Goal: Information Seeking & Learning: Learn about a topic

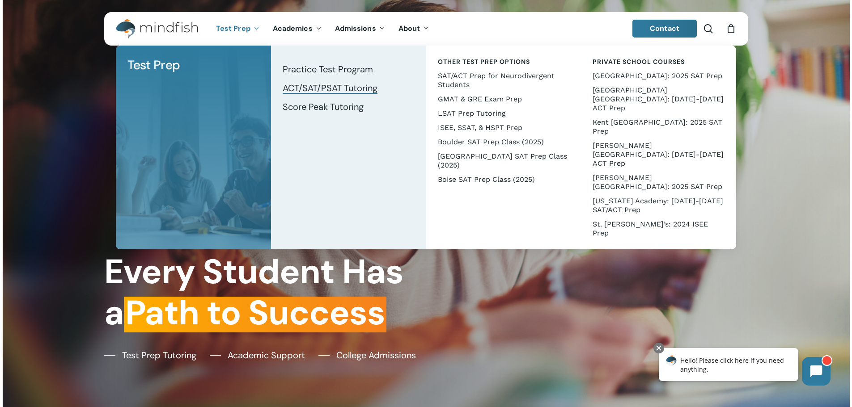
click at [354, 90] on span "ACT/SAT/PSAT Tutoring" at bounding box center [330, 88] width 95 height 12
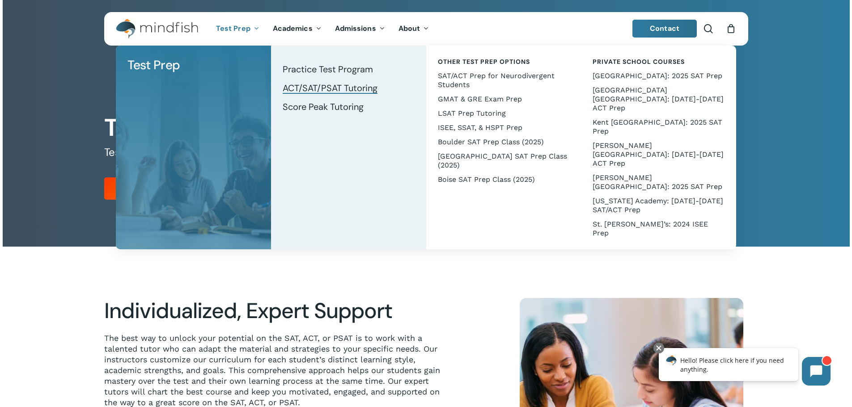
click at [324, 84] on span "ACT/SAT/PSAT Tutoring" at bounding box center [330, 88] width 95 height 12
